Goal: Task Accomplishment & Management: Use online tool/utility

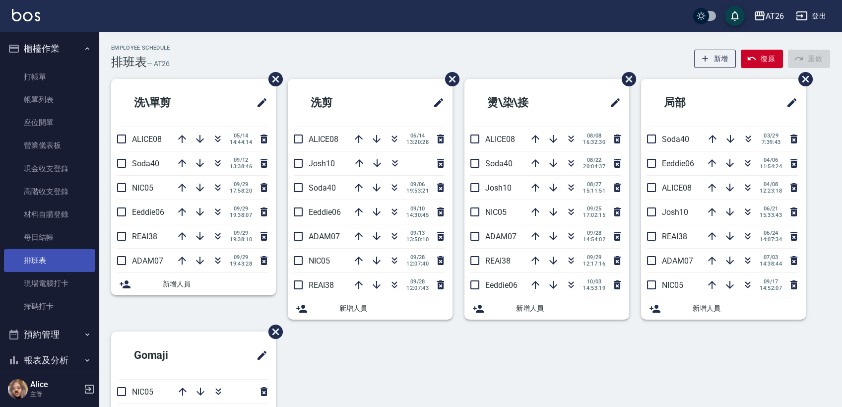
scroll to position [55, 0]
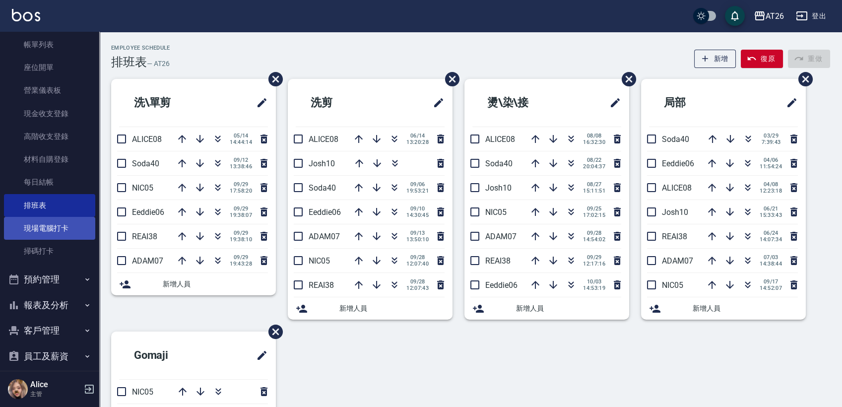
click at [55, 222] on link "現場電腦打卡" at bounding box center [49, 228] width 91 height 23
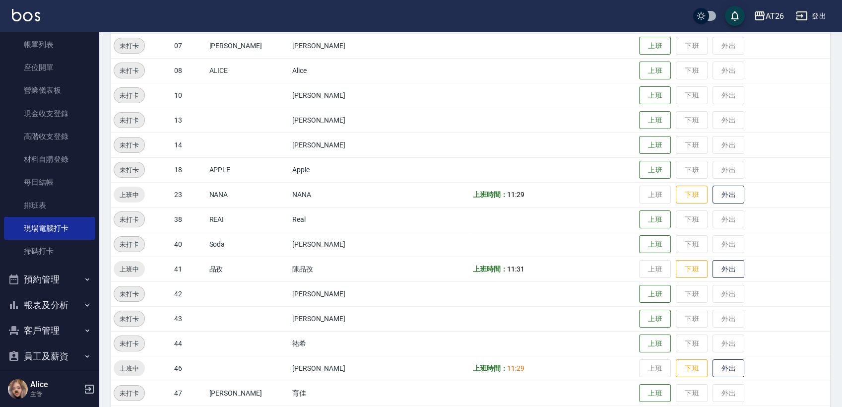
scroll to position [220, 0]
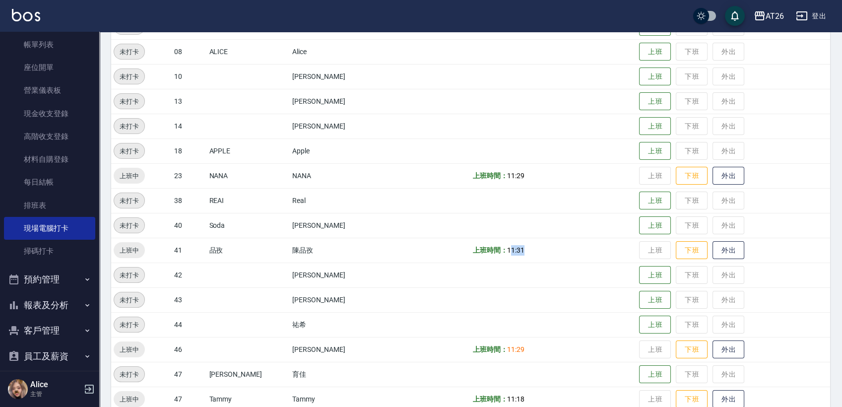
drag, startPoint x: 485, startPoint y: 259, endPoint x: 502, endPoint y: 252, distance: 18.7
click at [502, 252] on td "上班時間： 11:31" at bounding box center [553, 250] width 167 height 25
drag, startPoint x: 262, startPoint y: 257, endPoint x: 483, endPoint y: 256, distance: 220.3
click at [483, 256] on tr "上班中 41 品孜 [PERSON_NAME] 上班時間： 11:31 上班 下班 外出" at bounding box center [470, 250] width 719 height 25
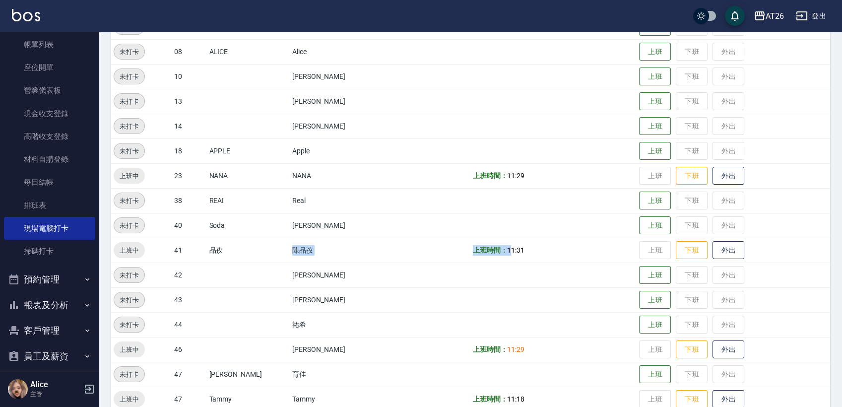
click at [483, 256] on td "上班時間： 11:31" at bounding box center [553, 250] width 167 height 25
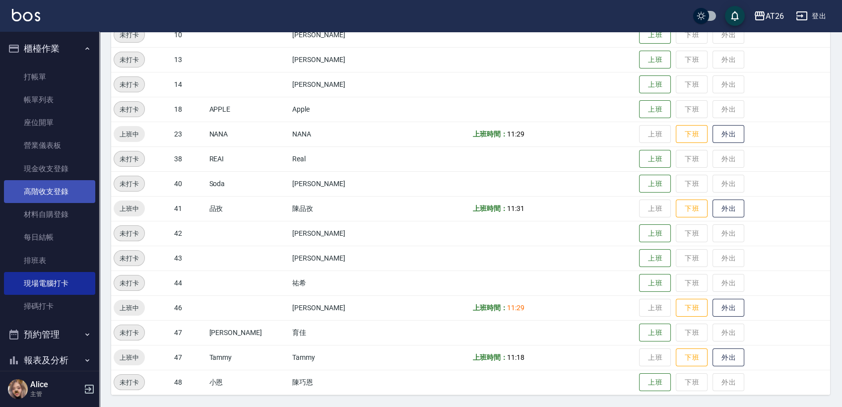
scroll to position [41, 0]
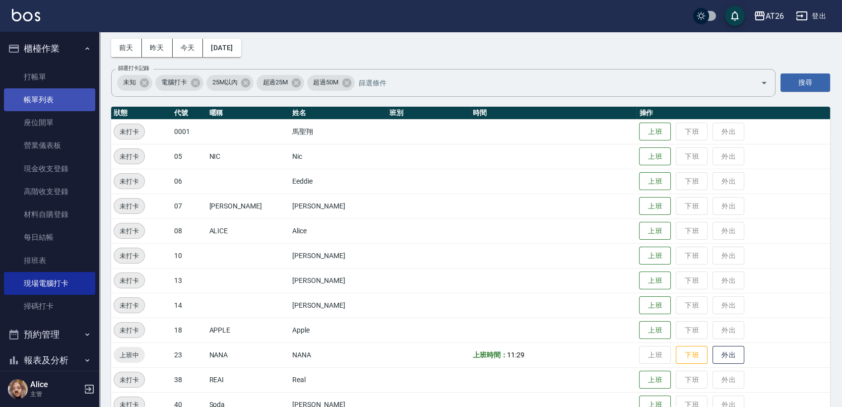
click at [59, 97] on link "帳單列表" at bounding box center [49, 99] width 91 height 23
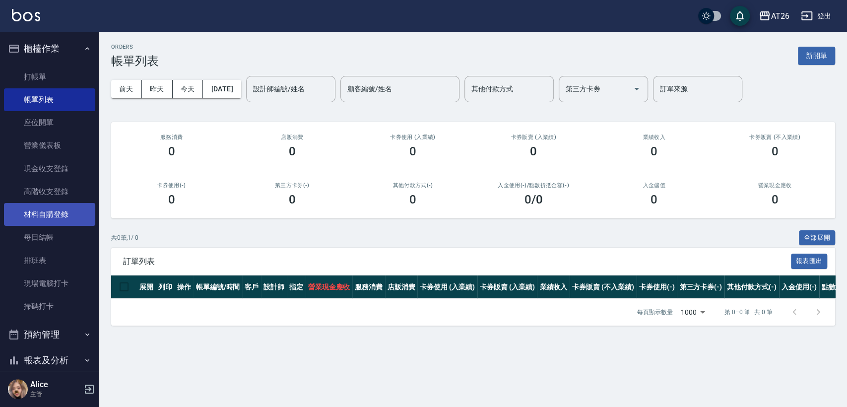
click at [60, 208] on link "材料自購登錄" at bounding box center [49, 214] width 91 height 23
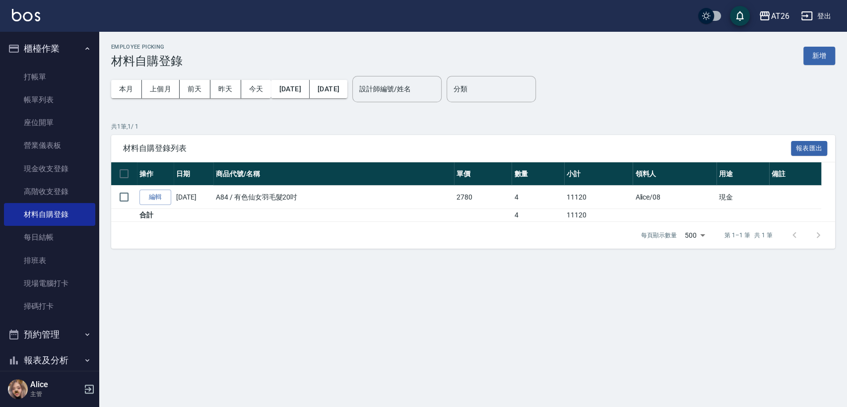
click at [835, 56] on div "Employee Picking 材料自購登錄 新增 本月 上個月 [DATE] [DATE] [DATE] [DATE] [DATE] 設計師編號/姓名 設…" at bounding box center [473, 146] width 748 height 229
click at [829, 53] on button "新增" at bounding box center [819, 56] width 32 height 18
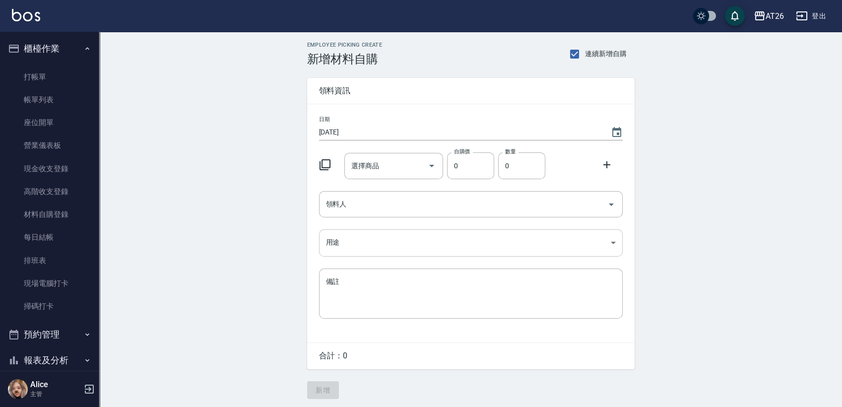
click at [339, 251] on body "AT26 登出 櫃檯作業 打帳單 帳單列表 座位開單 營業儀表板 現金收支登錄 高階收支登錄 材料自購登錄 每日結帳 排班表 現場電腦打卡 掃碼打卡 預約管理…" at bounding box center [421, 204] width 842 height 409
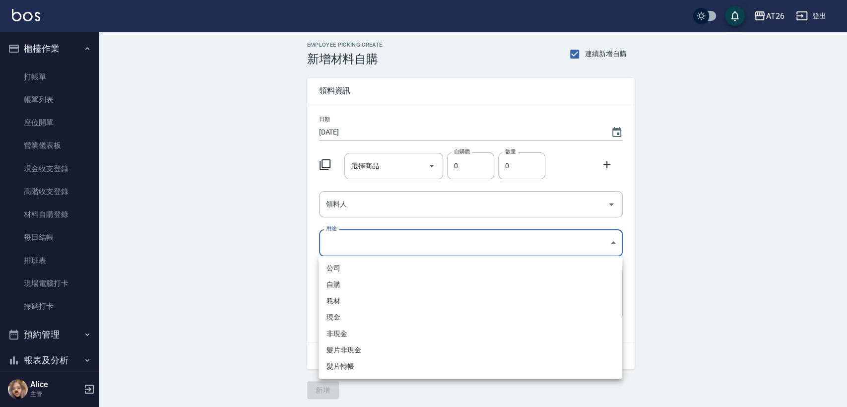
click at [349, 317] on li "現金" at bounding box center [471, 317] width 304 height 16
type input "現金"
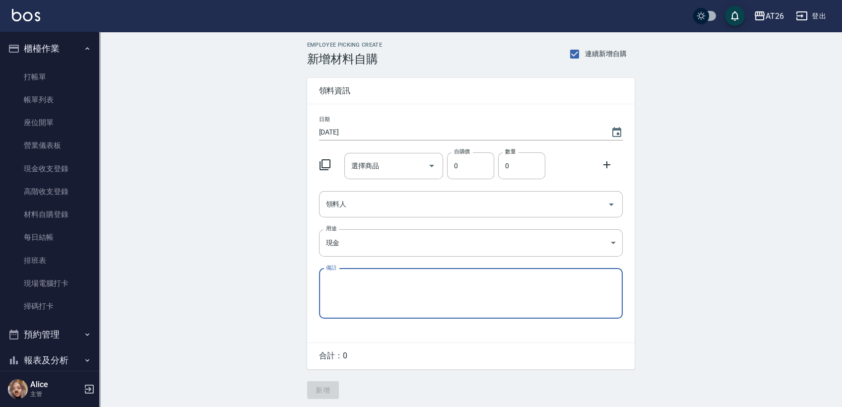
click at [395, 203] on input "領料人" at bounding box center [463, 203] width 280 height 17
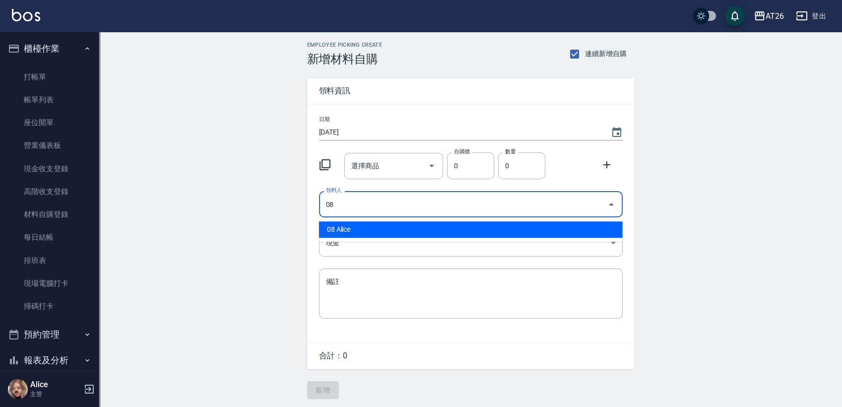
type input "08 Alice"
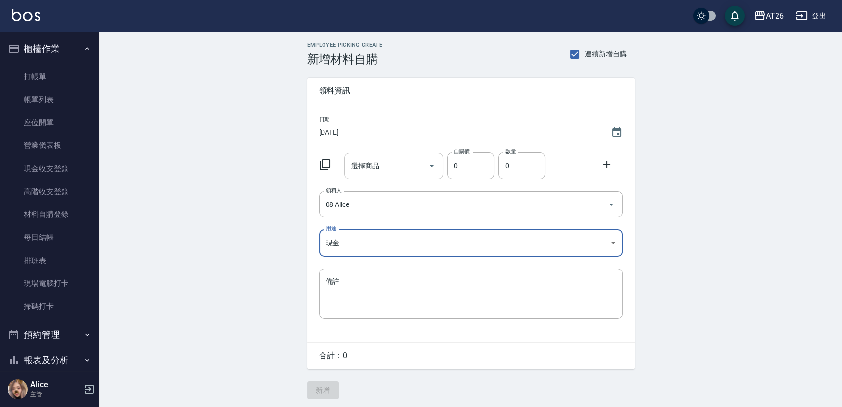
click at [352, 163] on div "選擇商品 選擇商品" at bounding box center [393, 166] width 99 height 26
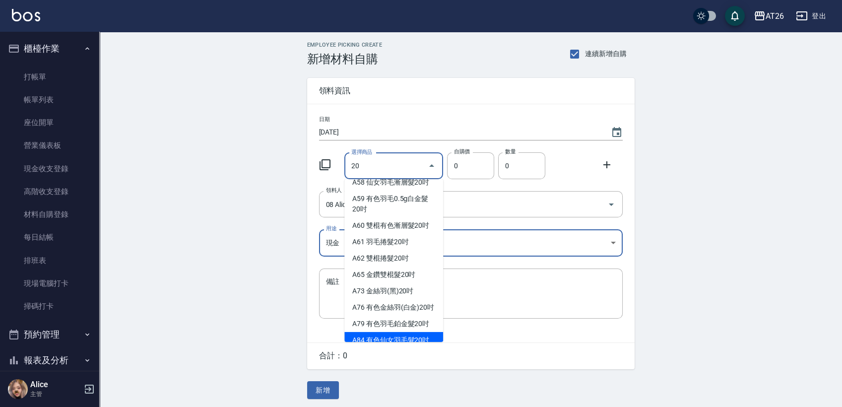
scroll to position [157, 0]
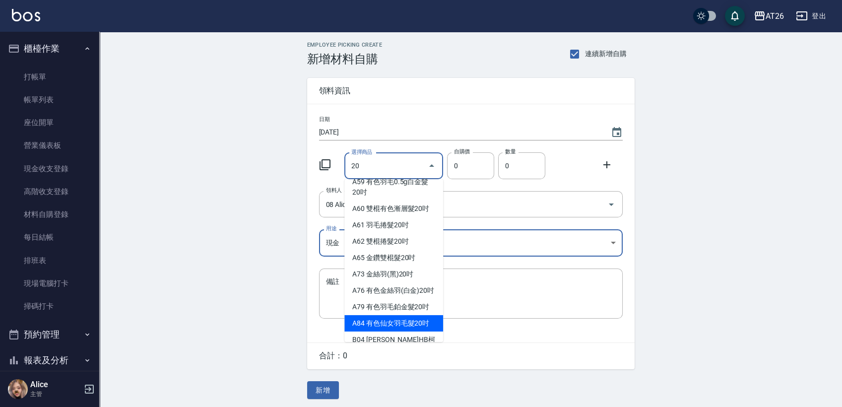
type input "有色仙女羽毛髮20吋"
type input "2780"
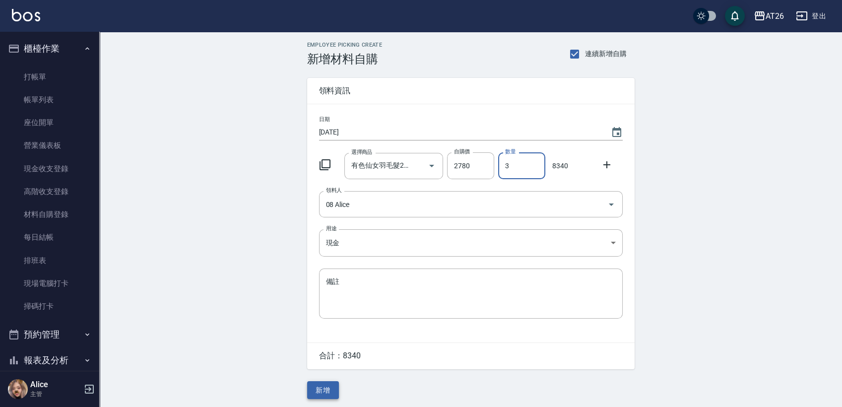
type input "3"
click at [321, 393] on button "新增" at bounding box center [323, 390] width 32 height 18
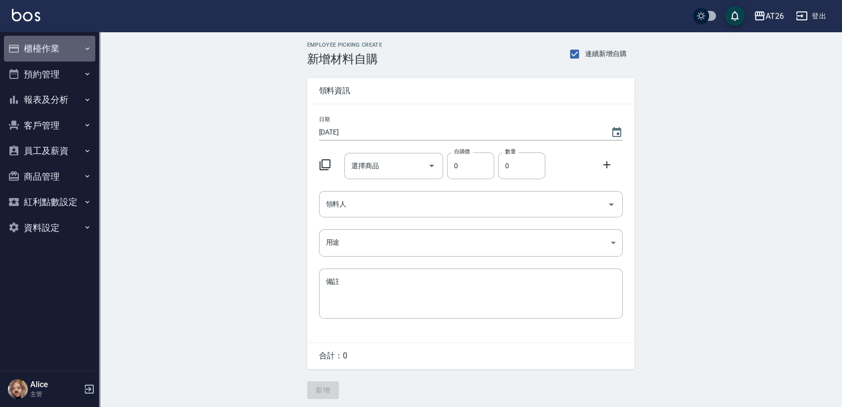
click at [32, 53] on button "櫃檯作業" at bounding box center [49, 49] width 91 height 26
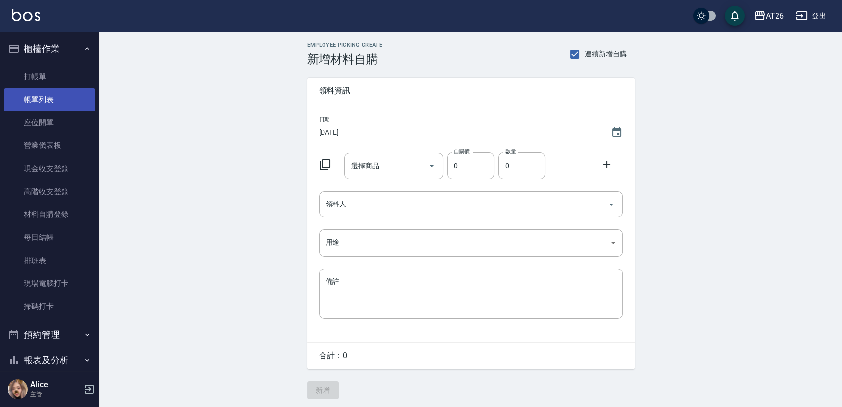
click at [47, 96] on link "帳單列表" at bounding box center [49, 99] width 91 height 23
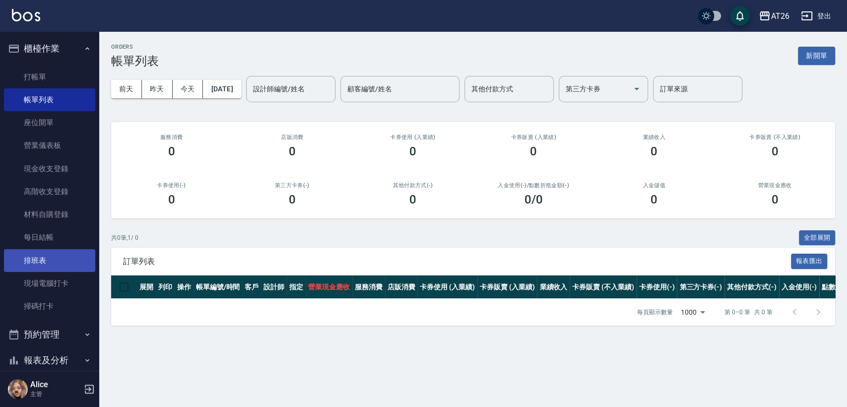
click at [35, 260] on link "排班表" at bounding box center [49, 260] width 91 height 23
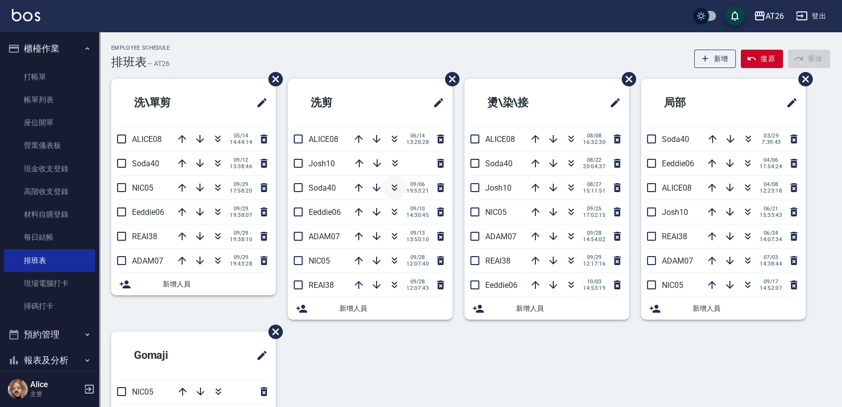
click at [391, 189] on icon "button" at bounding box center [394, 188] width 12 height 12
click at [392, 189] on icon "button" at bounding box center [394, 189] width 5 height 3
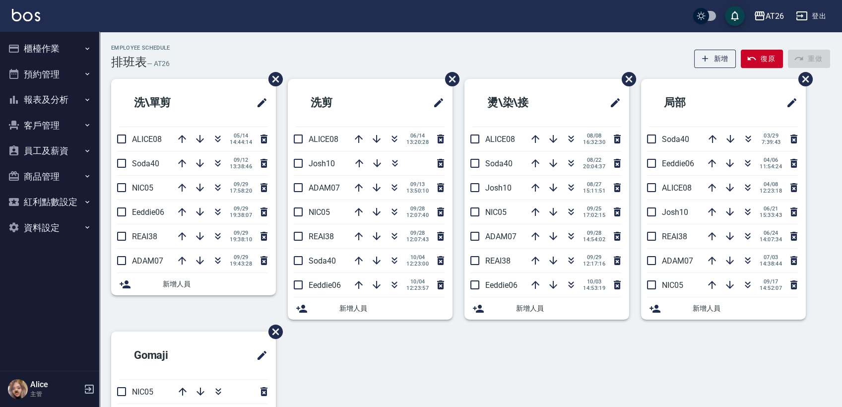
scroll to position [180, 0]
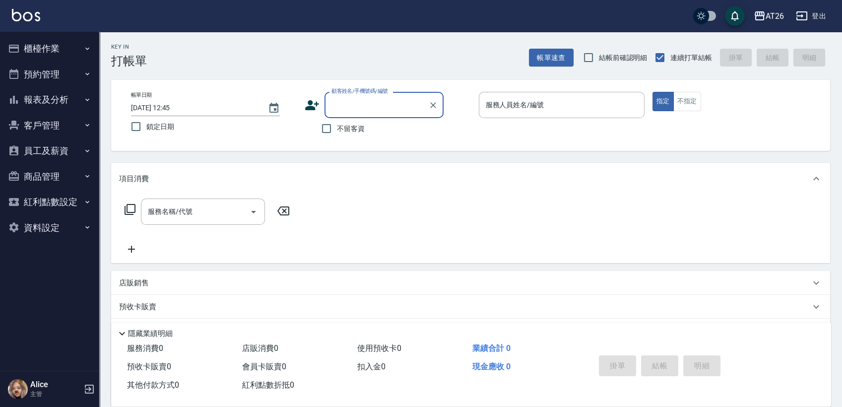
click at [56, 41] on button "櫃檯作業" at bounding box center [49, 49] width 91 height 26
